Goal: Transaction & Acquisition: Purchase product/service

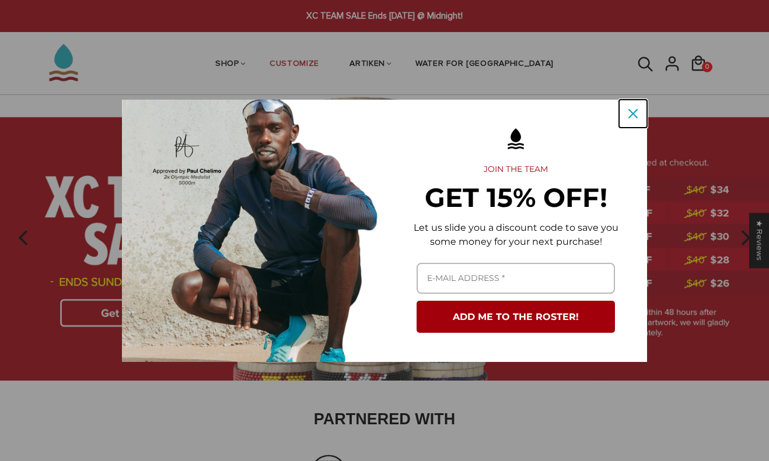
click at [623, 118] on button "Close" at bounding box center [633, 114] width 28 height 28
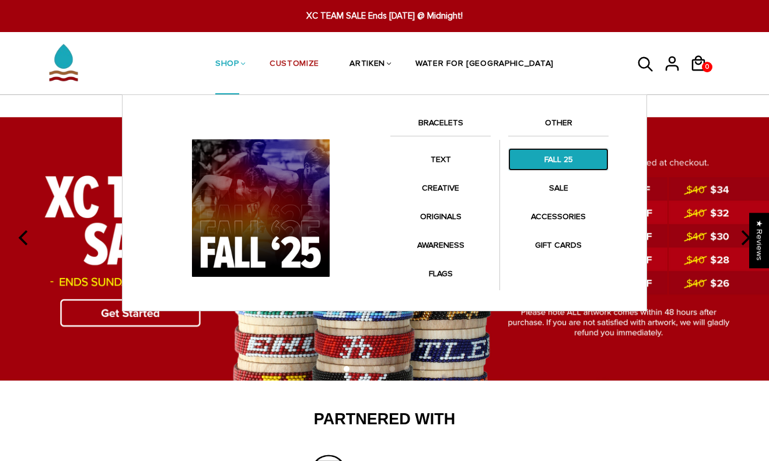
click at [546, 163] on link "FALL 25" at bounding box center [558, 159] width 100 height 23
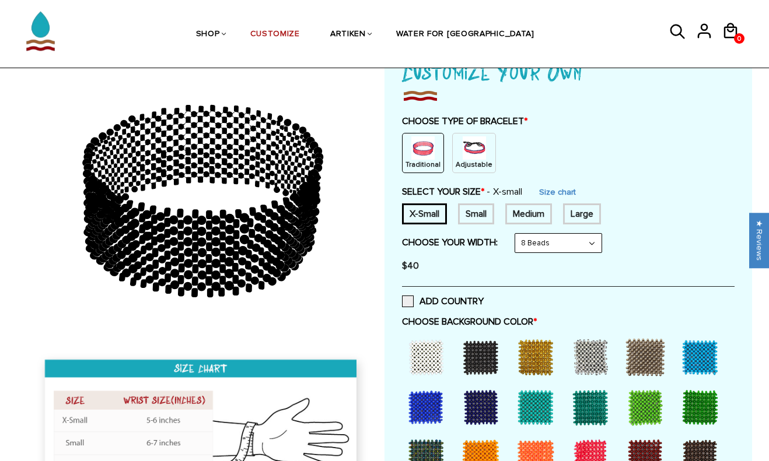
scroll to position [90, 0]
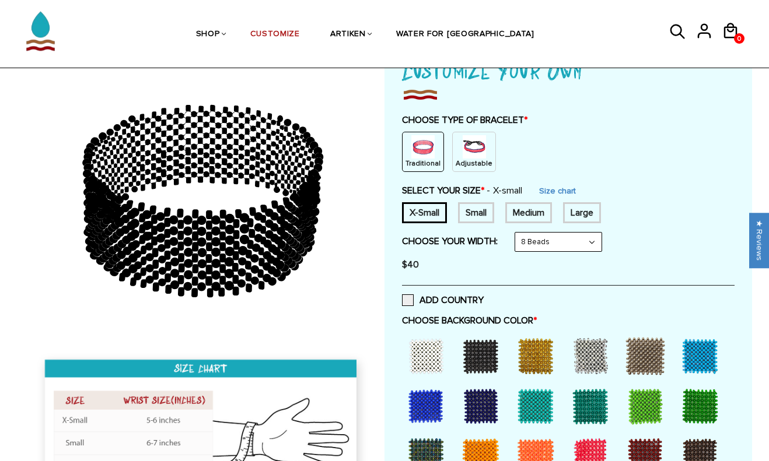
click at [485, 206] on div "Small" at bounding box center [476, 212] width 36 height 21
click at [521, 213] on div "Medium" at bounding box center [528, 212] width 47 height 21
click at [551, 233] on select "8 Beads 6 Beads 10 Beads" at bounding box center [558, 242] width 86 height 19
select select "6-beads"
click at [517, 233] on select "8 Beads 6 Beads 10 Beads" at bounding box center [558, 242] width 86 height 19
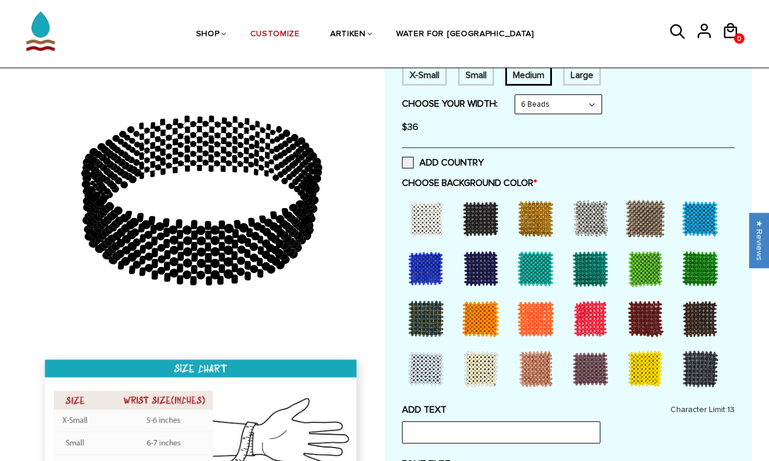
scroll to position [232, 0]
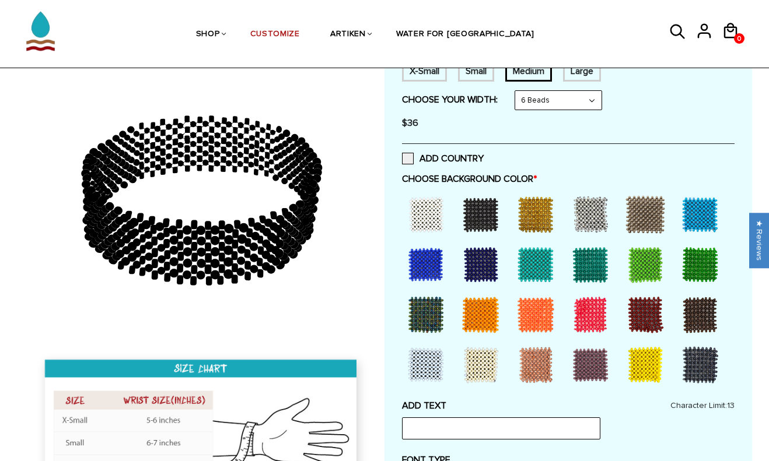
click at [469, 229] on div at bounding box center [480, 214] width 47 height 47
click at [437, 224] on div at bounding box center [425, 214] width 47 height 47
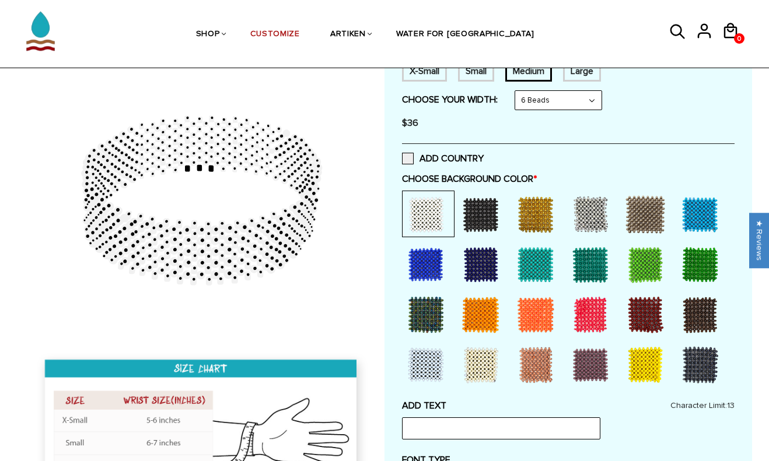
click at [479, 222] on div at bounding box center [480, 214] width 47 height 47
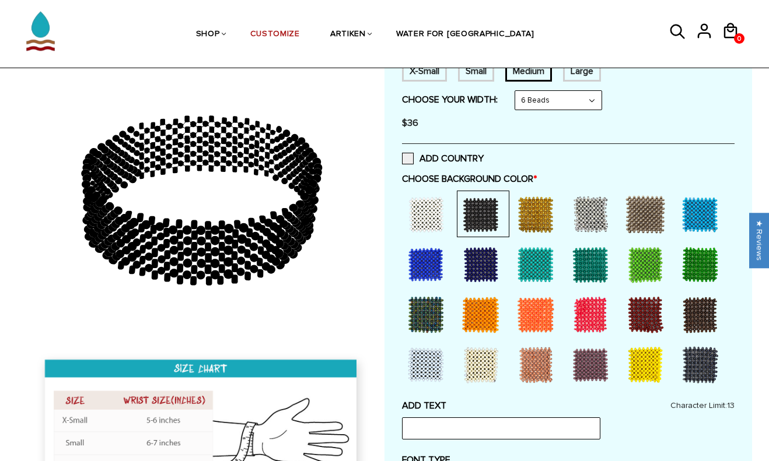
click at [444, 218] on div at bounding box center [425, 214] width 47 height 47
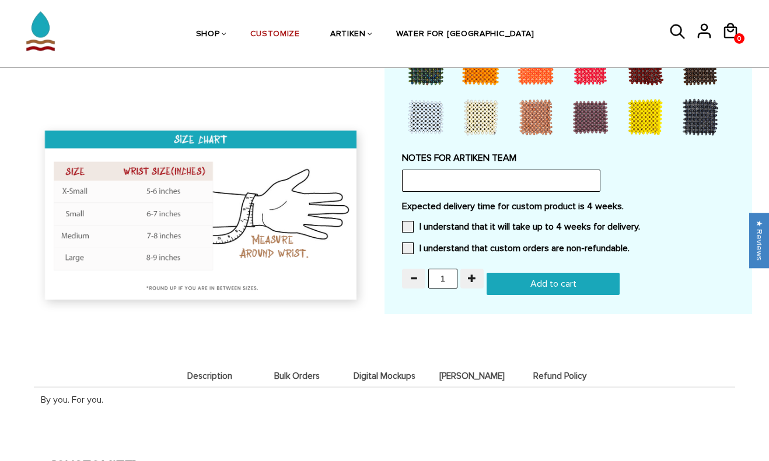
scroll to position [0, 0]
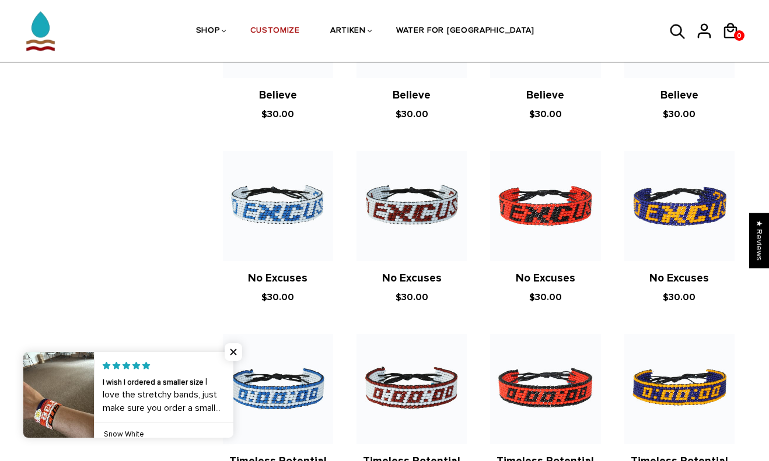
scroll to position [543, 0]
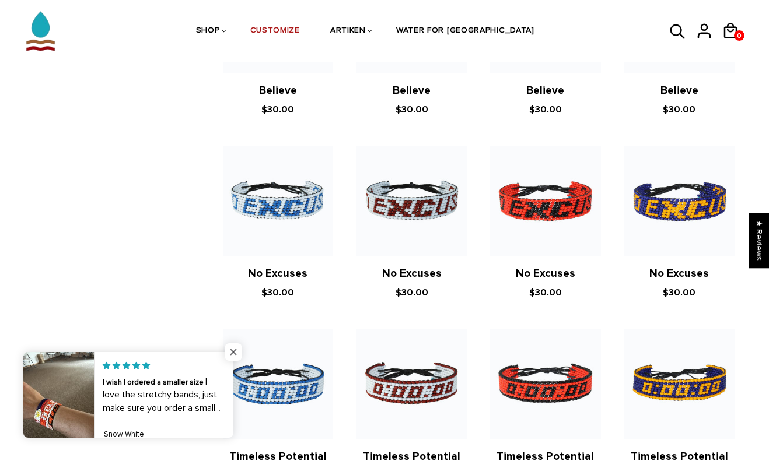
click at [237, 353] on span "Close popup widget" at bounding box center [233, 351] width 17 height 17
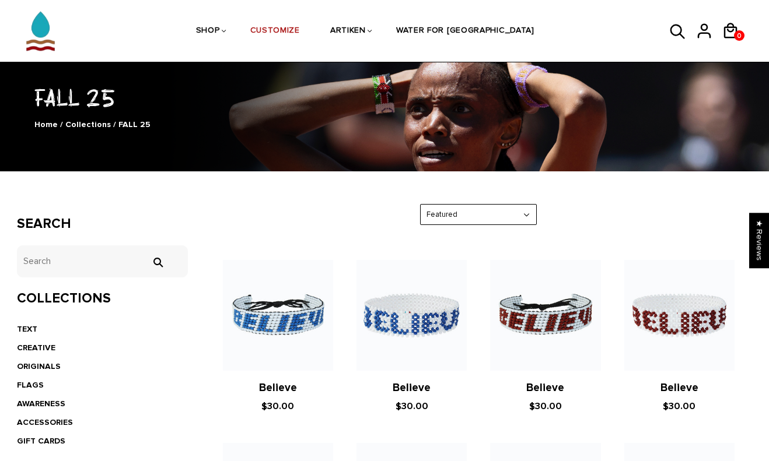
scroll to position [0, 0]
